Goal: Find specific page/section: Find specific page/section

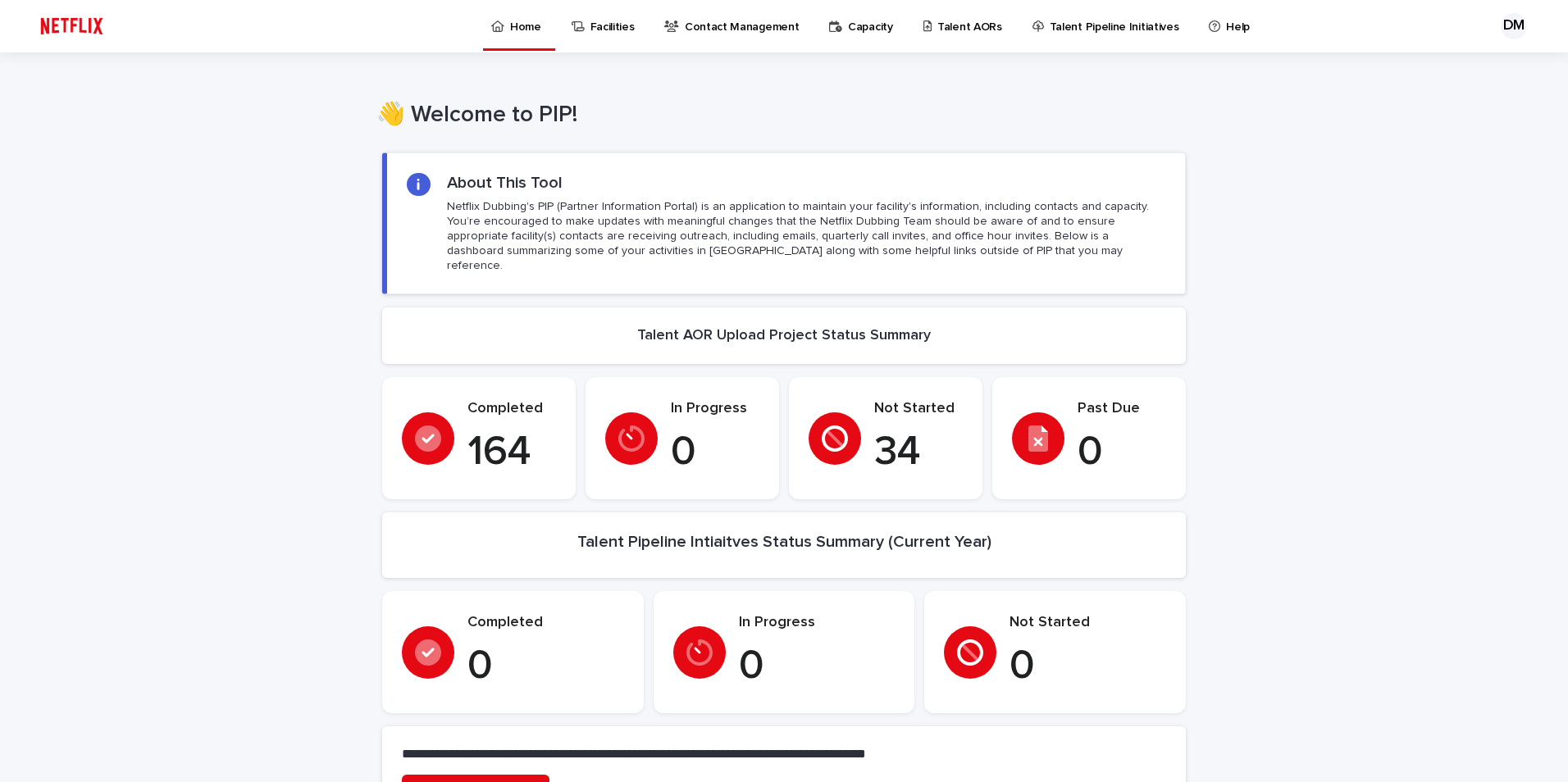
click at [950, 34] on p "Talent AORs" at bounding box center [969, 17] width 64 height 34
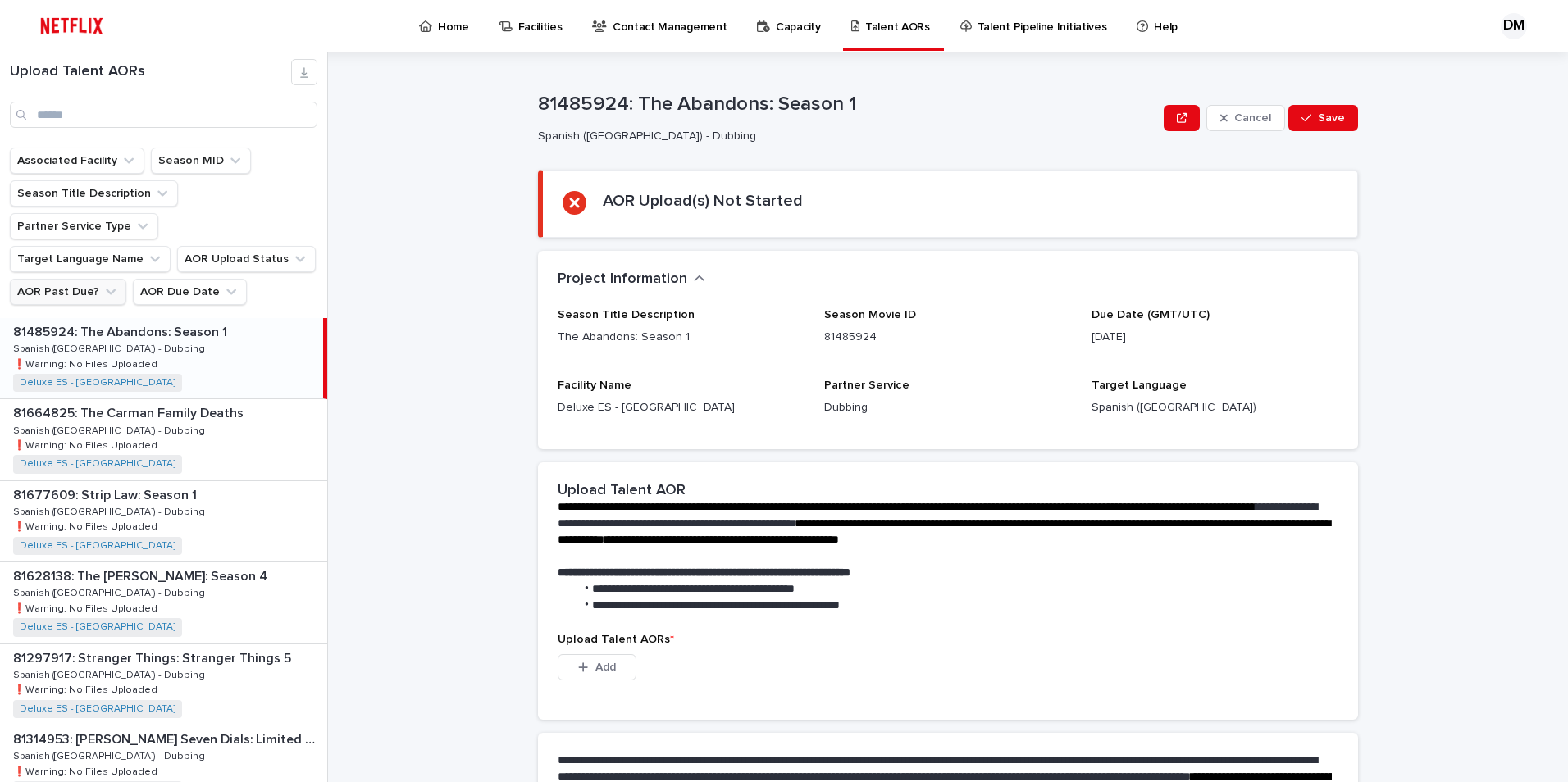
click at [58, 279] on button "AOR Past Due?" at bounding box center [68, 292] width 116 height 26
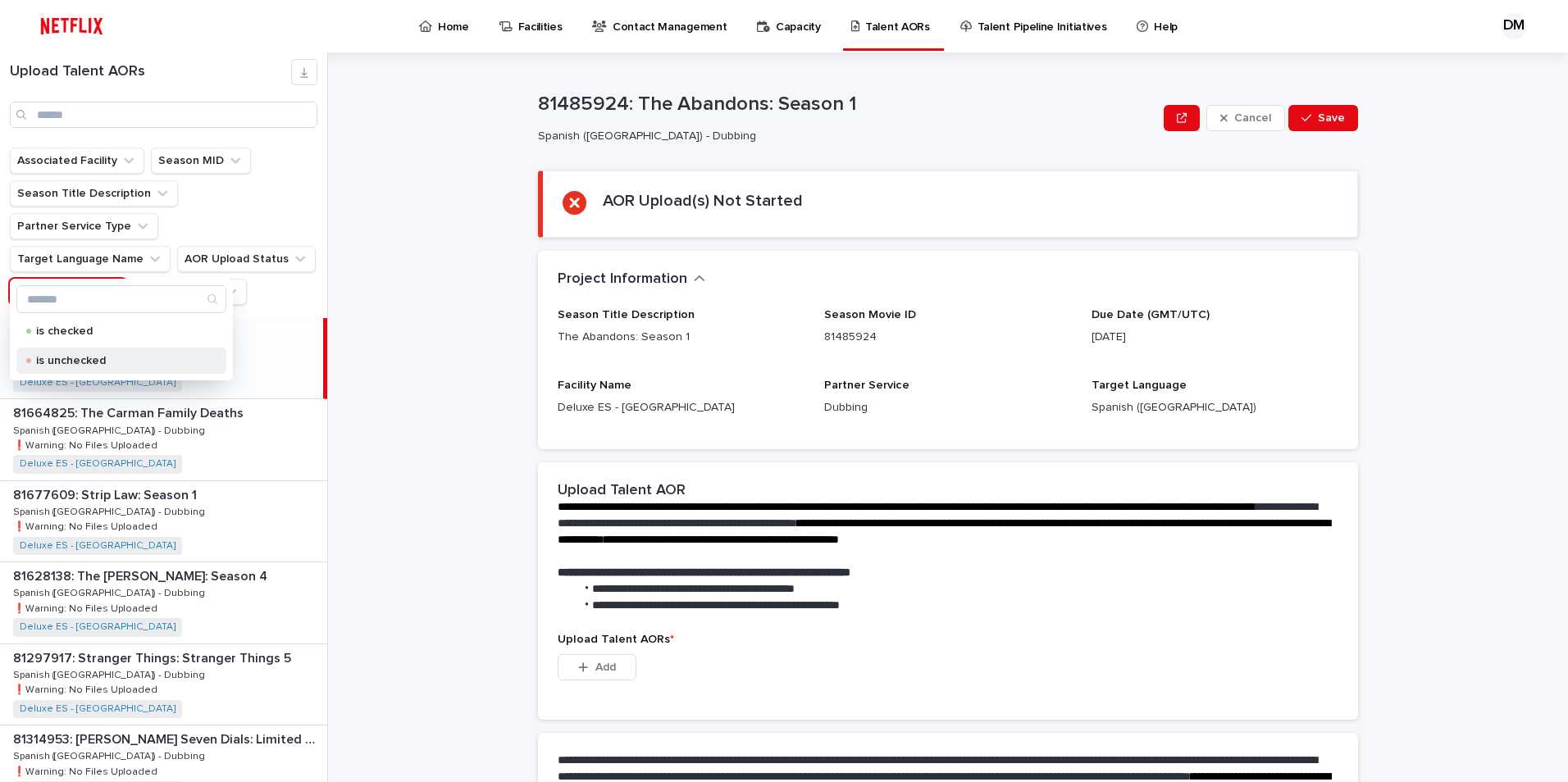
click at [73, 360] on p "is unchecked" at bounding box center [118, 361] width 164 height 12
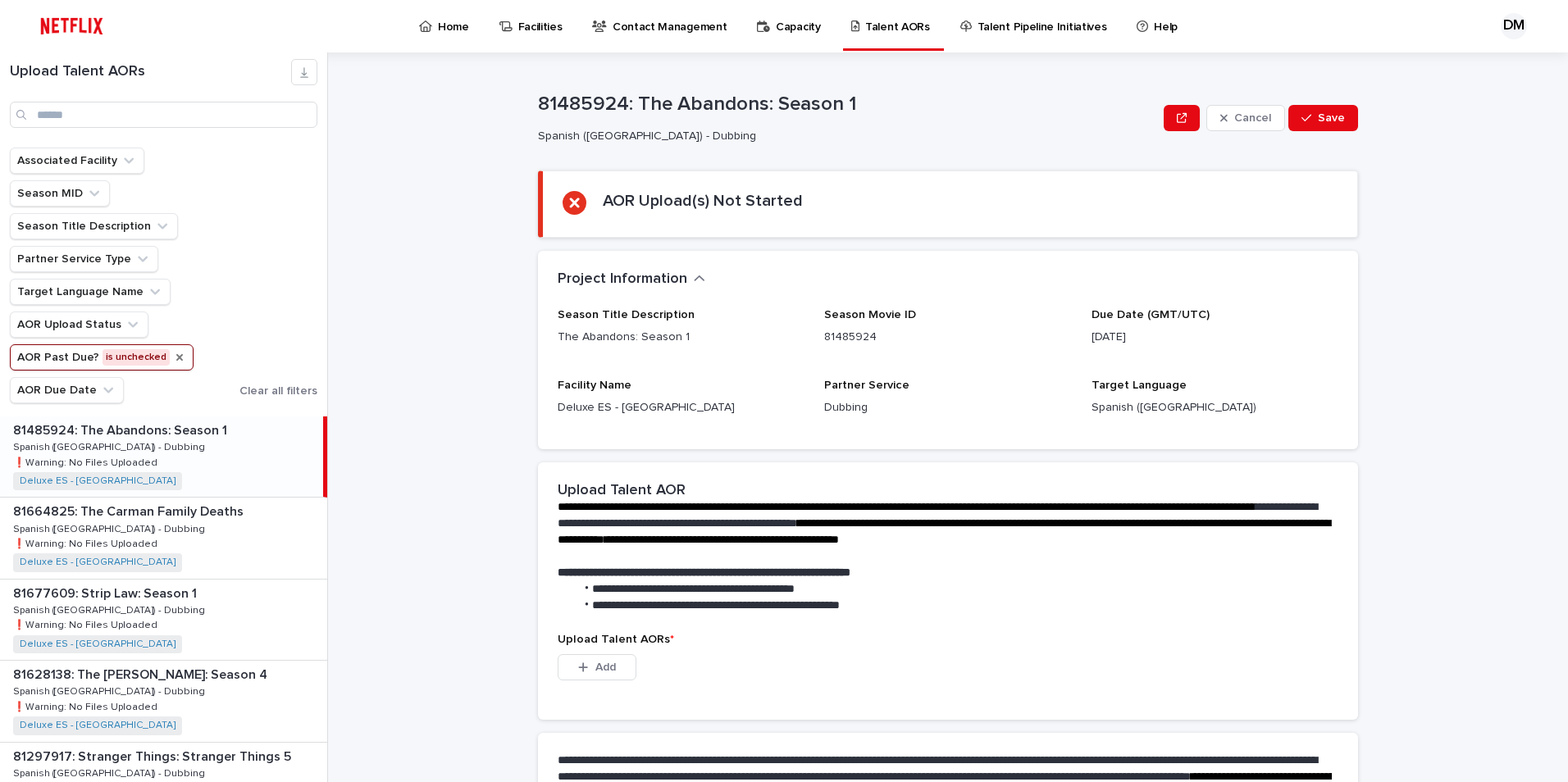
click at [176, 358] on icon "AOR Past Due?" at bounding box center [179, 357] width 6 height 6
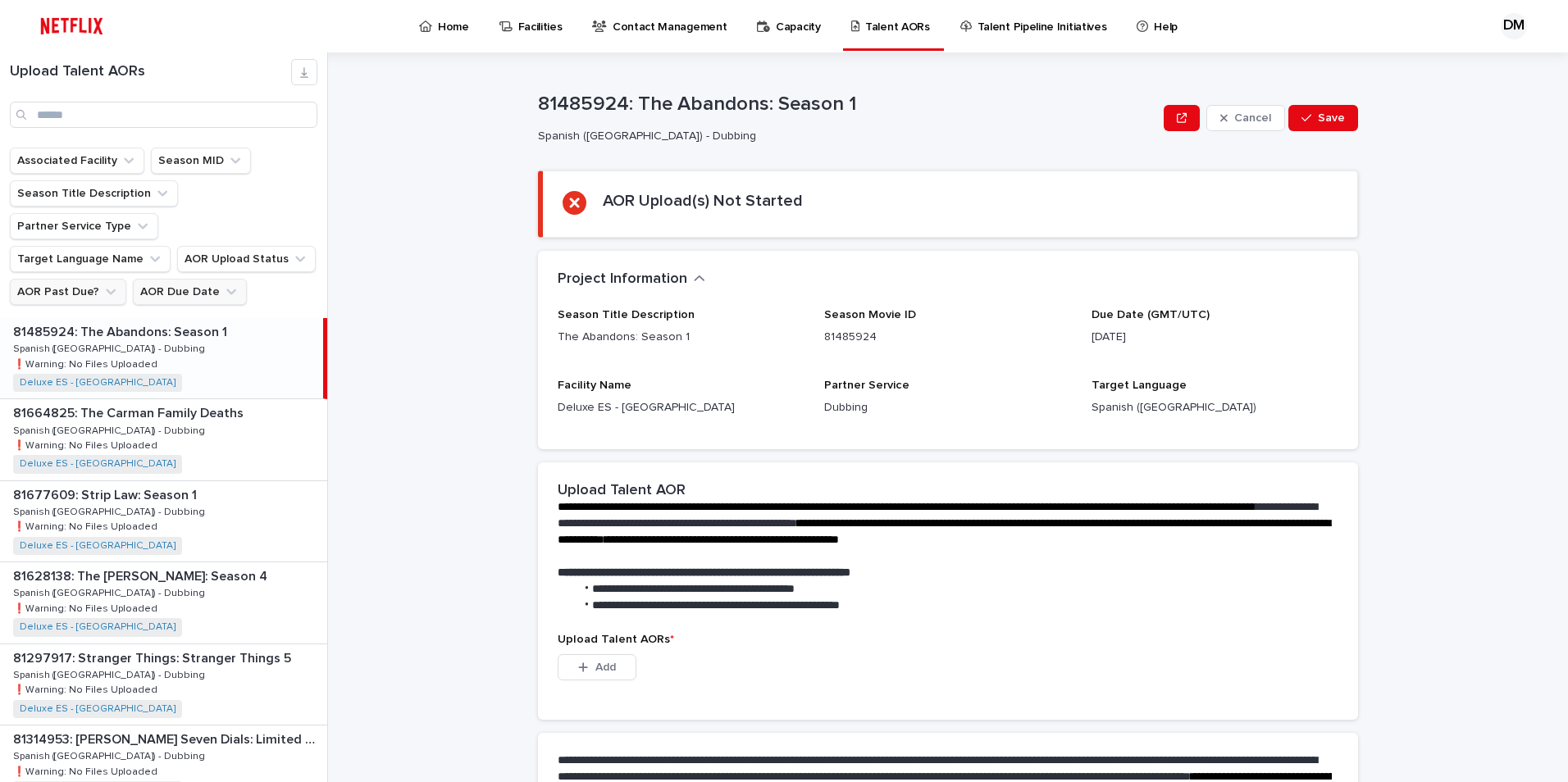
click at [180, 279] on button "AOR Due Date" at bounding box center [190, 292] width 114 height 26
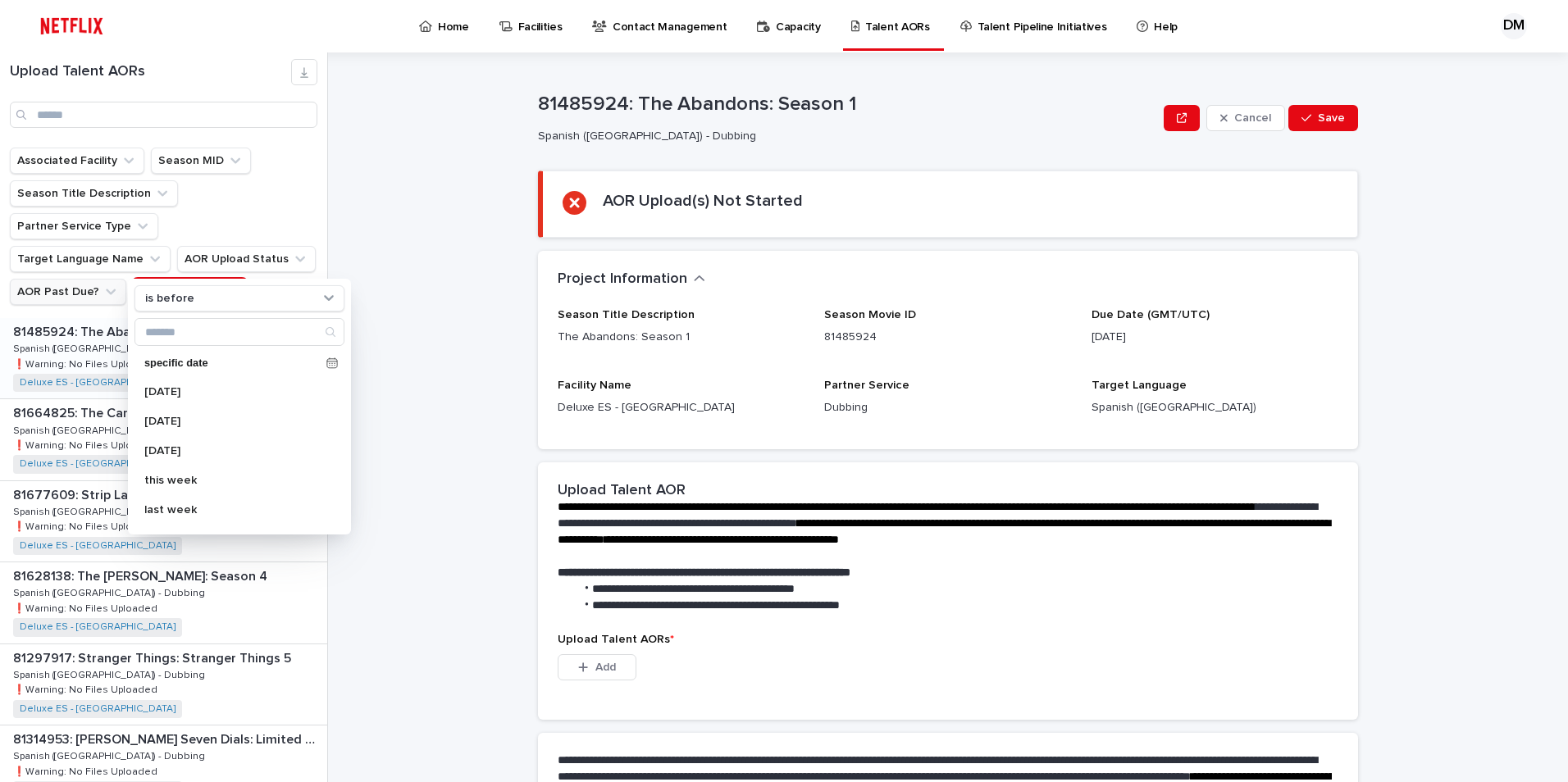
click at [180, 279] on button "AOR Due Date" at bounding box center [190, 292] width 114 height 26
